Goal: Task Accomplishment & Management: Complete application form

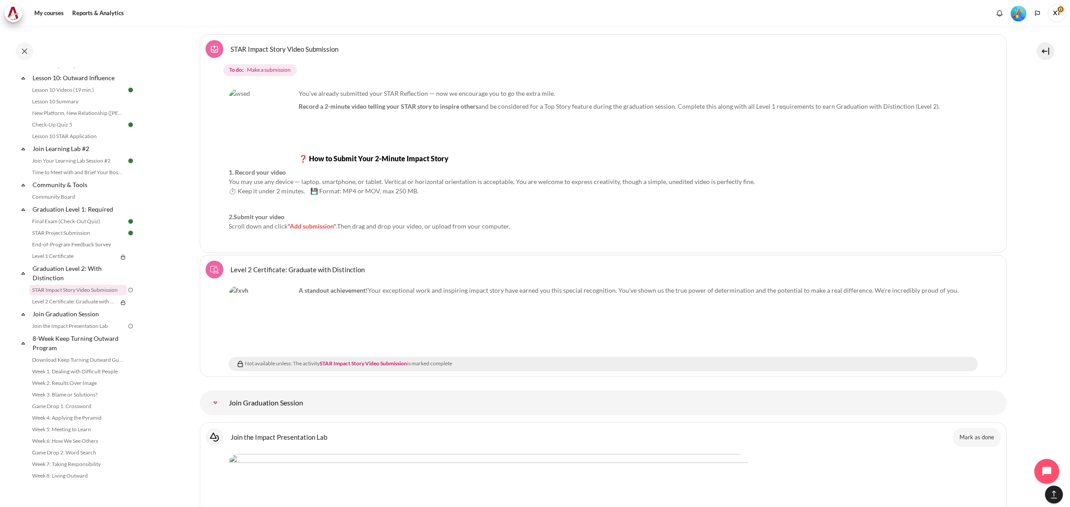
scroll to position [11752, 0]
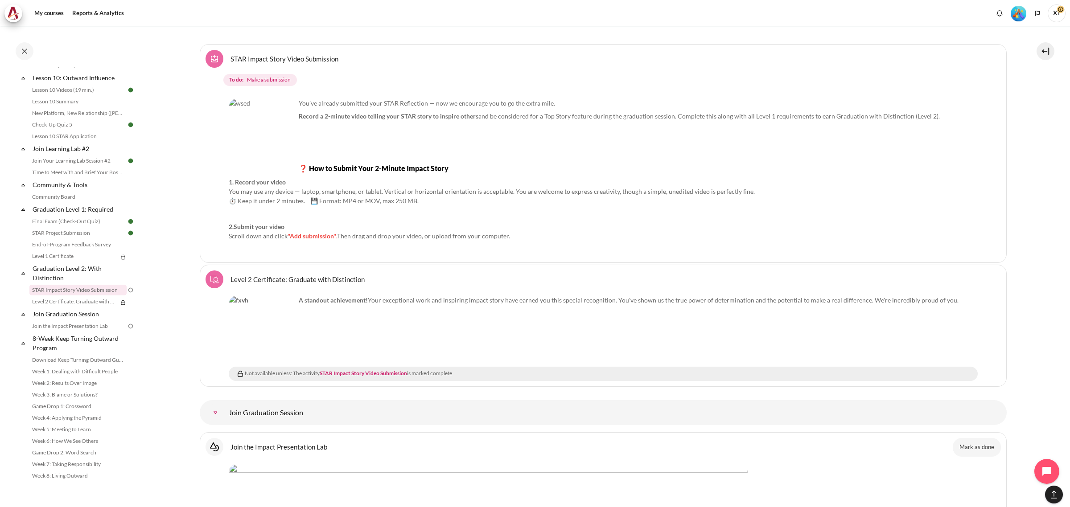
click at [271, 63] on link "STAR Impact Story Video Submission Assignment" at bounding box center [285, 58] width 108 height 8
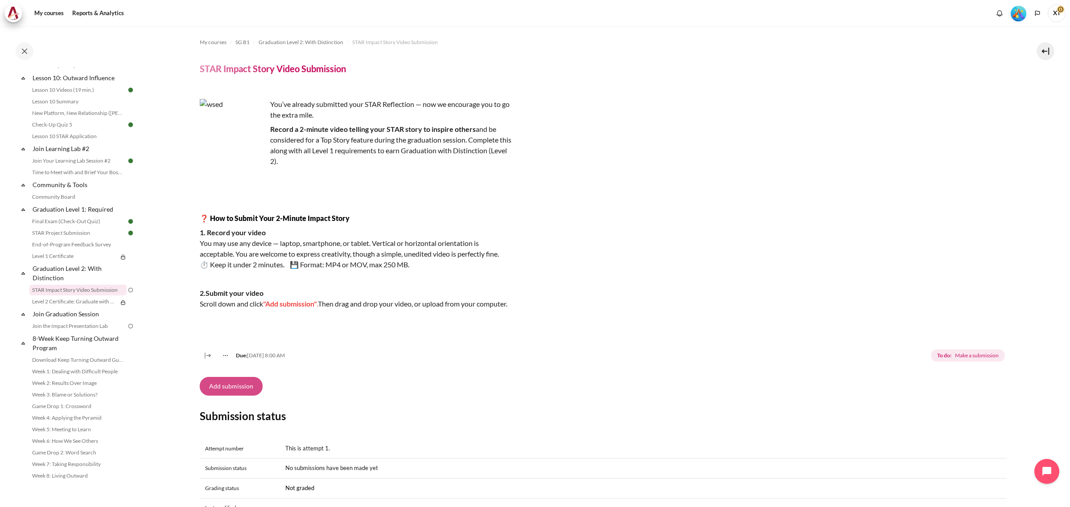
click at [239, 396] on button "Add submission" at bounding box center [231, 386] width 63 height 19
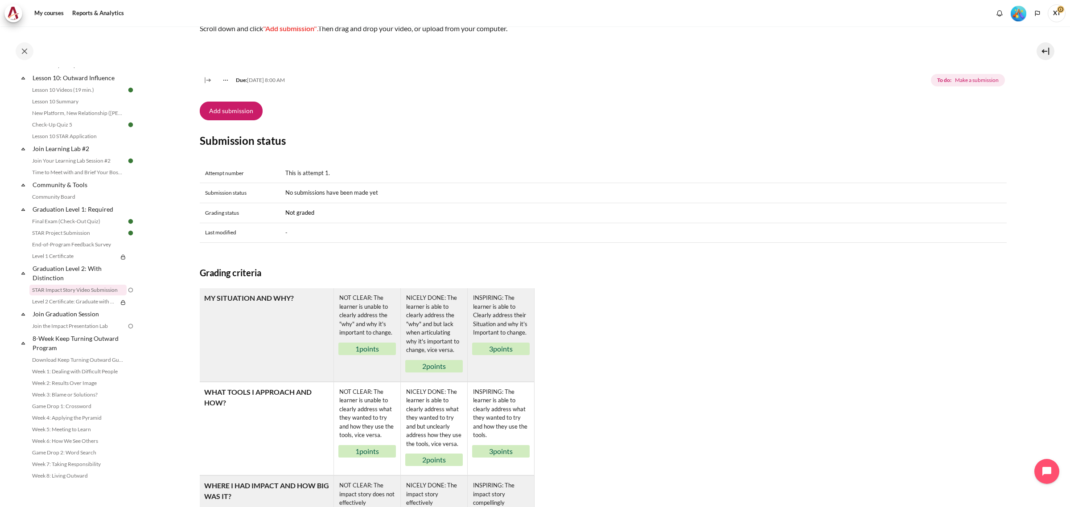
scroll to position [279, 0]
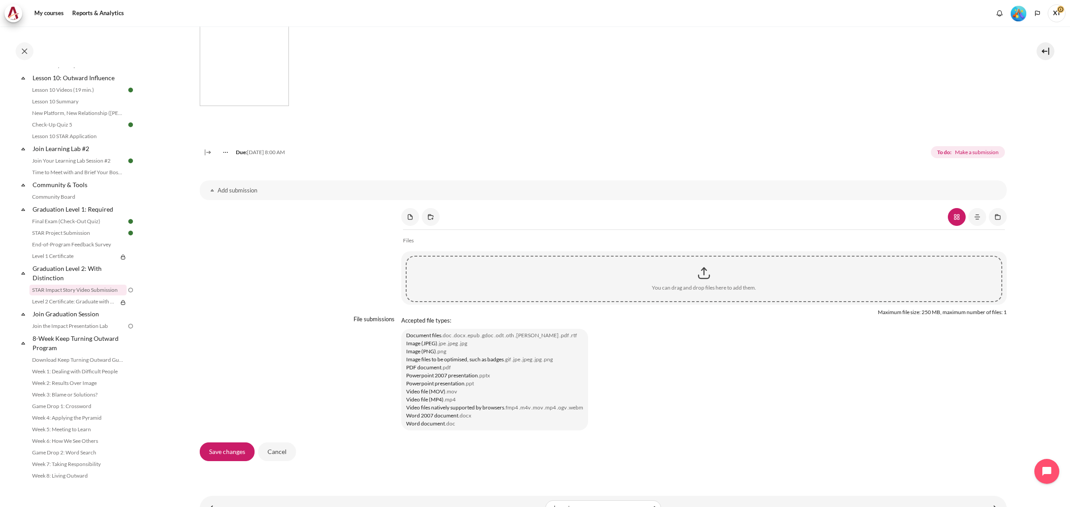
scroll to position [579, 0]
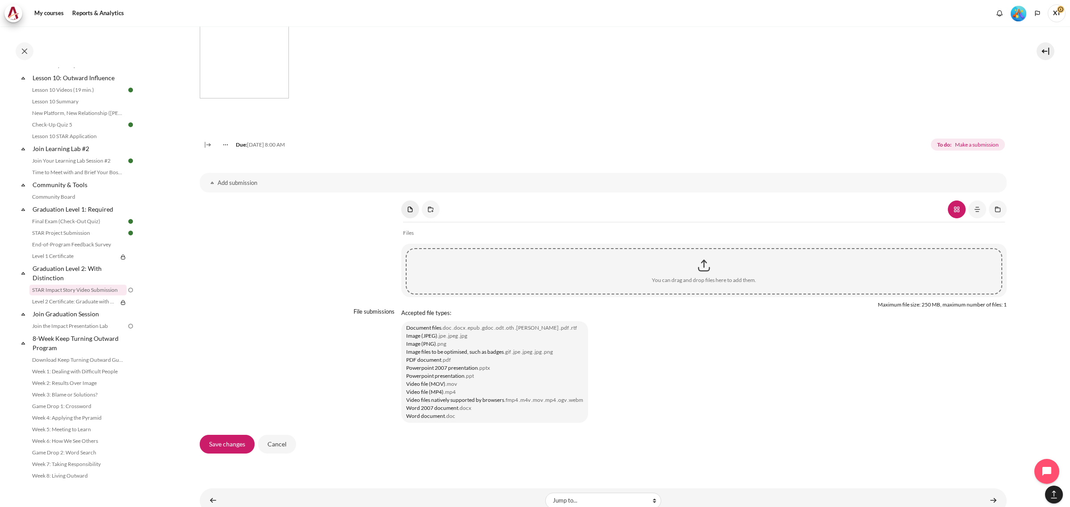
click at [408, 218] on link "Content" at bounding box center [410, 210] width 18 height 18
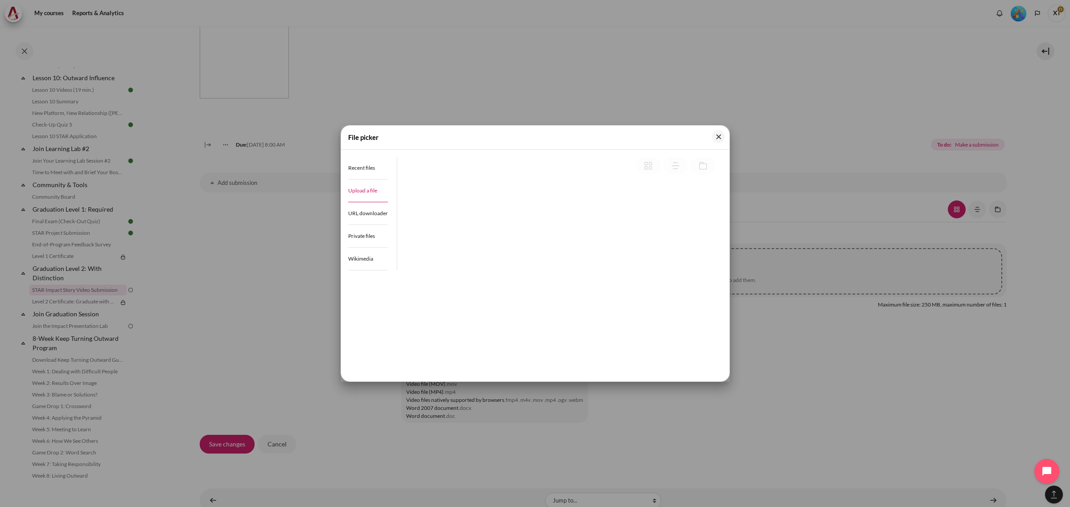
click at [358, 188] on span "Upload a file" at bounding box center [362, 190] width 29 height 7
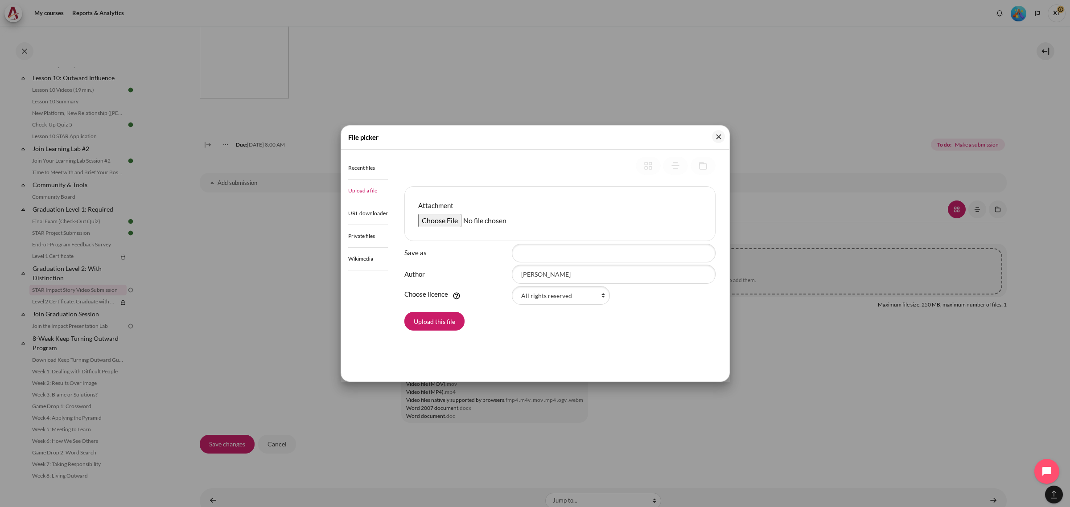
click at [449, 219] on input "Attachment" at bounding box center [486, 220] width 136 height 13
type input "C:\fakepath\STAR Project Submission - Xiang Yun.mp4"
drag, startPoint x: 548, startPoint y: 275, endPoint x: 631, endPoint y: 277, distance: 82.5
click at [631, 277] on input "[PERSON_NAME]" at bounding box center [614, 274] width 204 height 19
click at [521, 272] on input "Xiang Yun" at bounding box center [614, 274] width 204 height 19
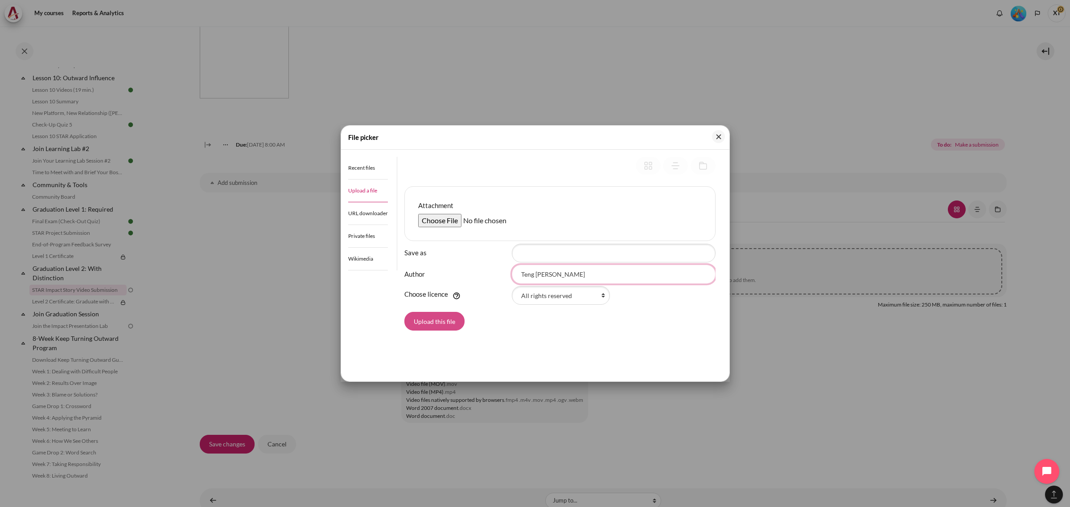
type input "Teng Xiang Yun"
click at [429, 318] on button "Upload this file" at bounding box center [434, 321] width 60 height 19
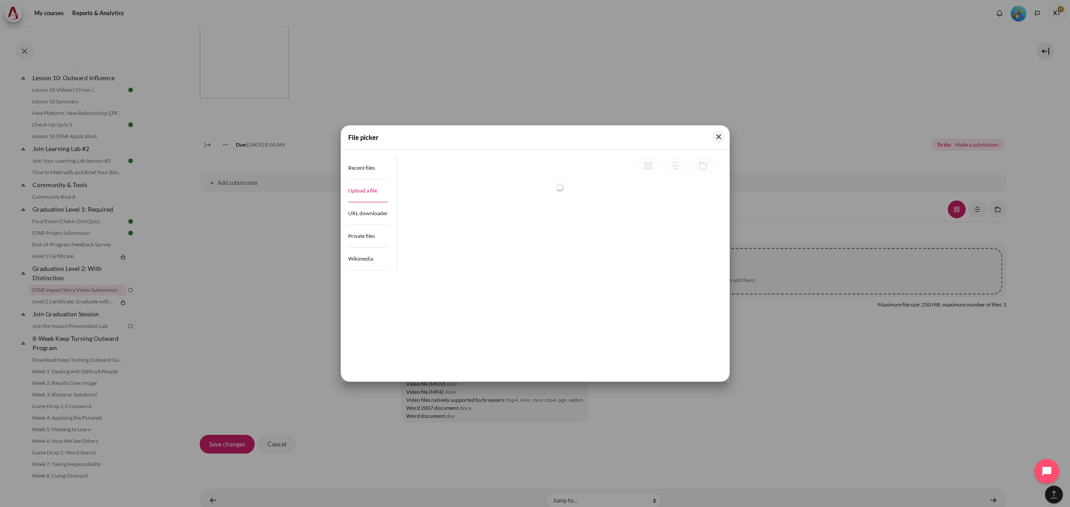
click at [797, 111] on div at bounding box center [535, 253] width 1070 height 507
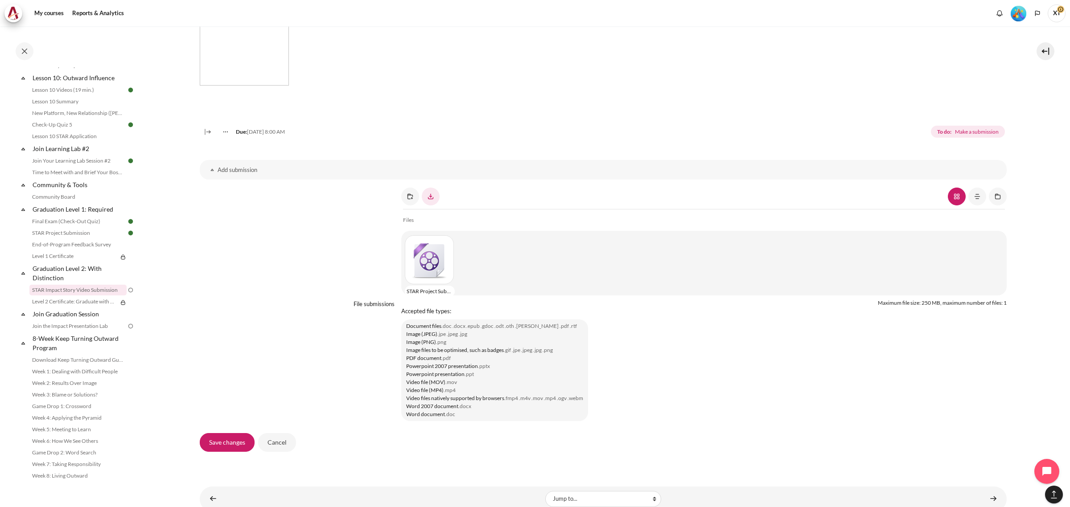
scroll to position [628, 0]
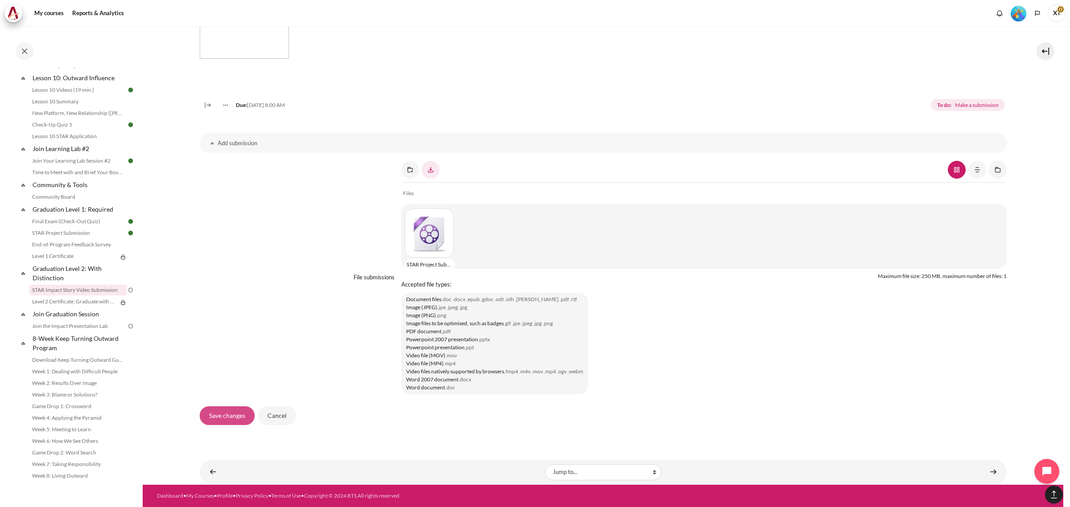
click at [201, 418] on input "Save changes" at bounding box center [227, 416] width 55 height 19
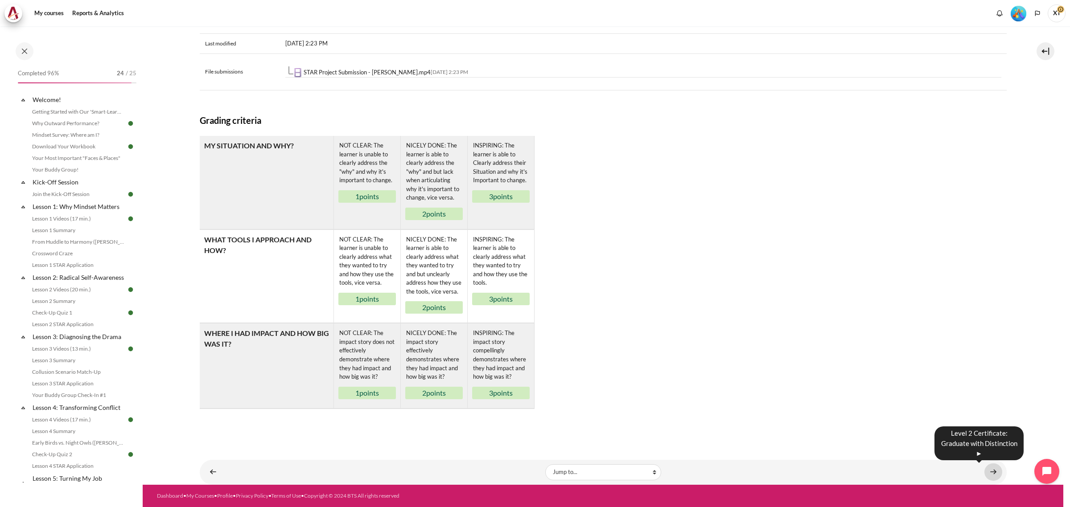
click at [991, 474] on link "Content" at bounding box center [993, 472] width 18 height 17
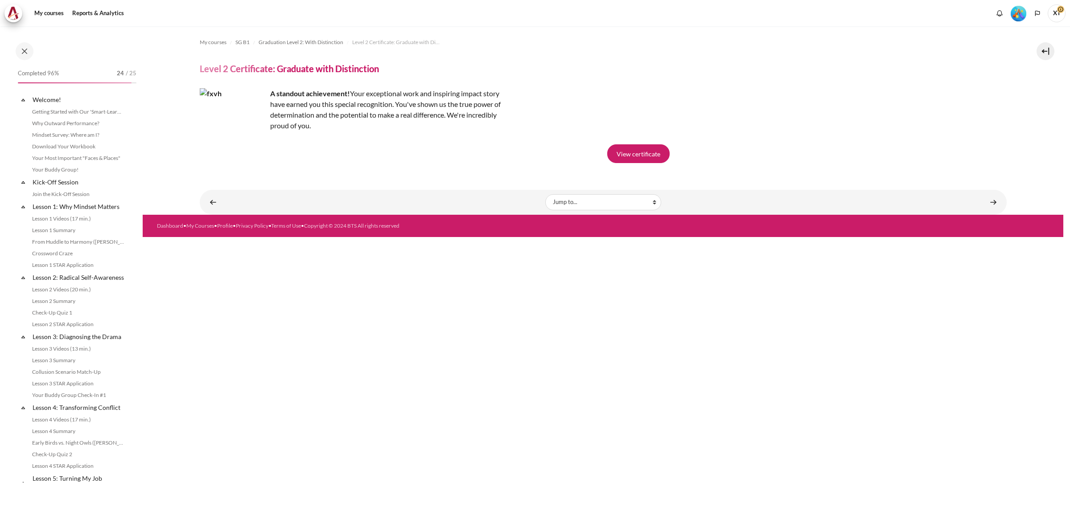
scroll to position [848, 0]
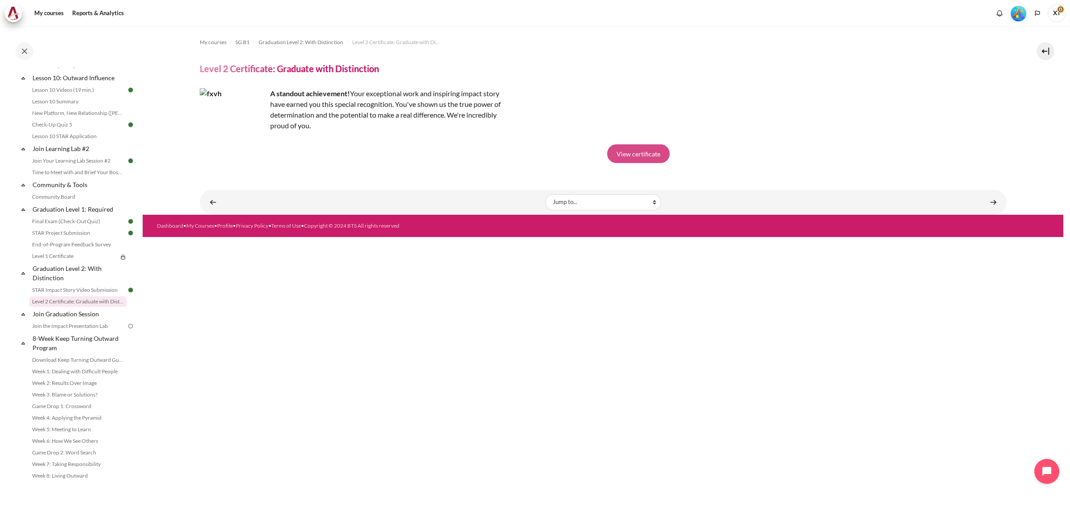
click at [652, 154] on link "View certificate" at bounding box center [638, 153] width 62 height 19
click at [719, 96] on div "A standout achievement! Your exceptional work and inspiring impact story have e…" at bounding box center [603, 109] width 807 height 43
click at [989, 201] on link "Content" at bounding box center [993, 202] width 18 height 17
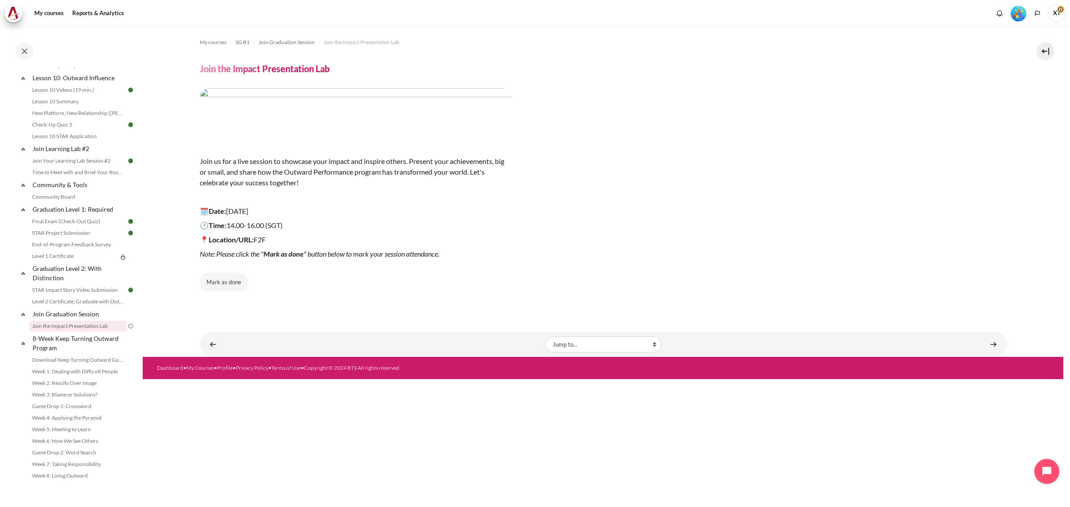
scroll to position [848, 0]
